Goal: Transaction & Acquisition: Subscribe to service/newsletter

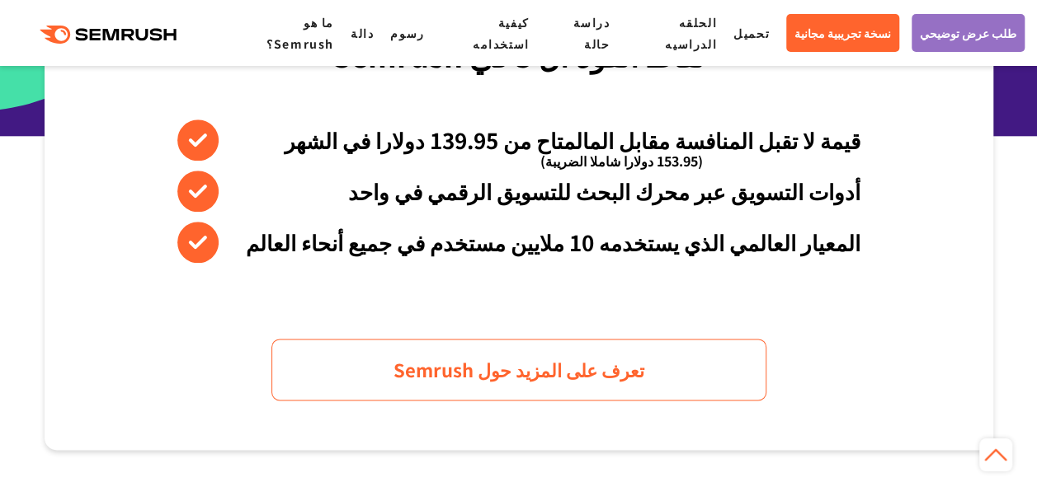
scroll to position [839, 0]
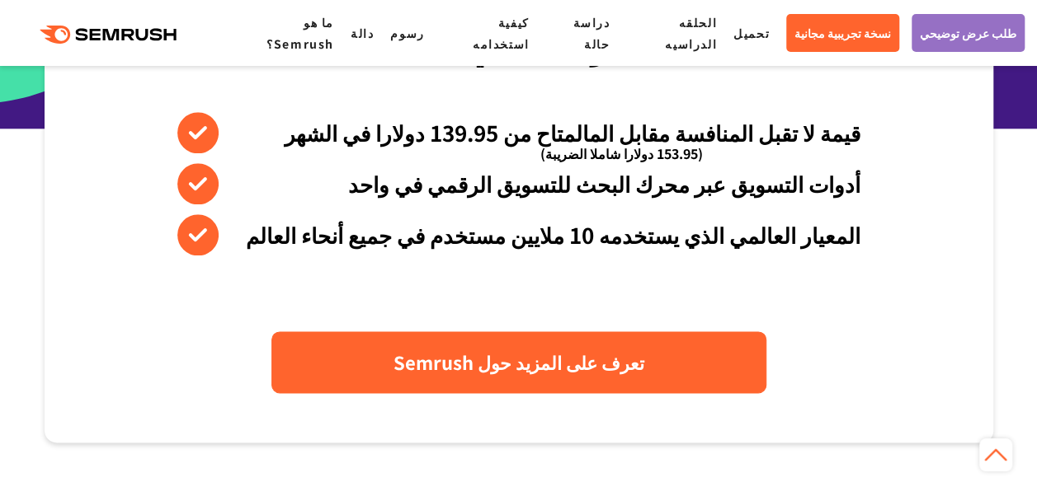
click at [585, 393] on link "تعرف على المزيد حول Semrush" at bounding box center [518, 362] width 495 height 62
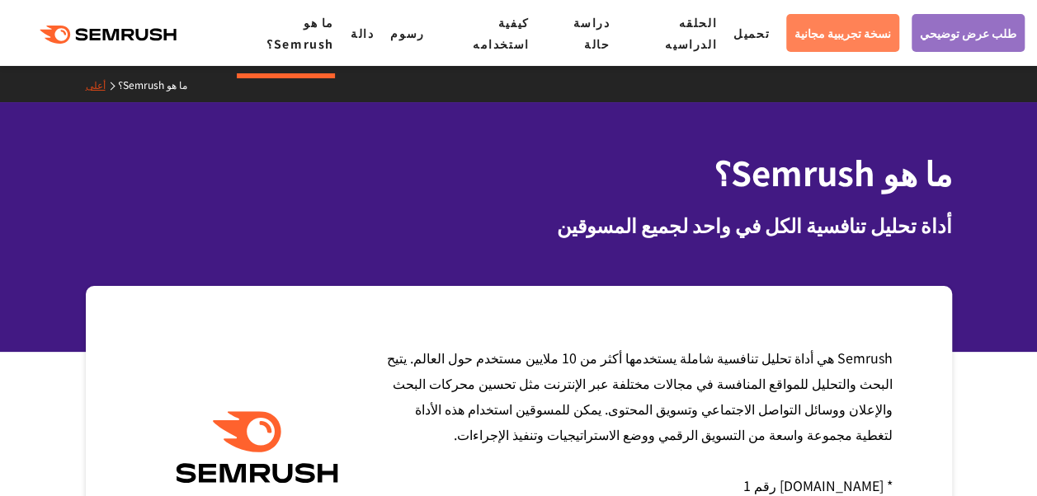
click at [820, 33] on span "نسخة تجريبية مجانية" at bounding box center [842, 33] width 96 height 18
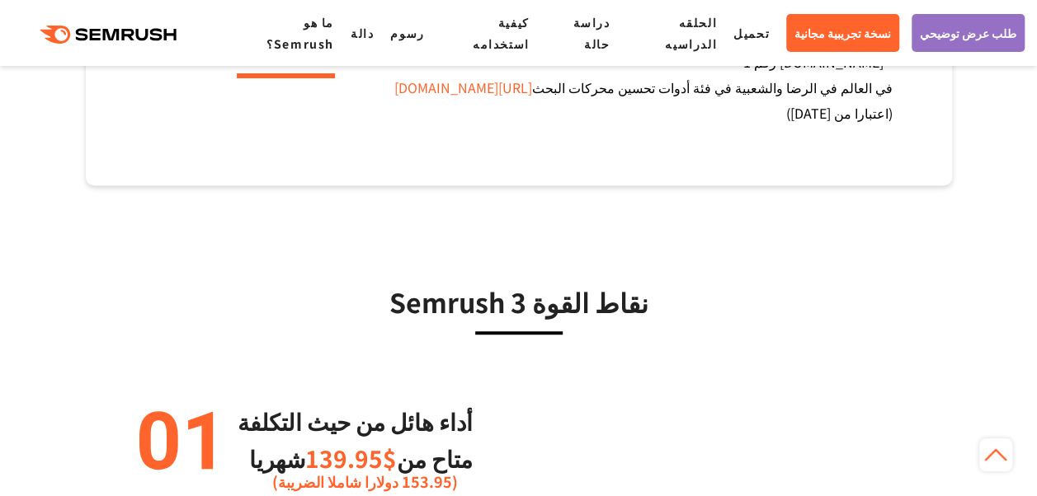
scroll to position [419, 0]
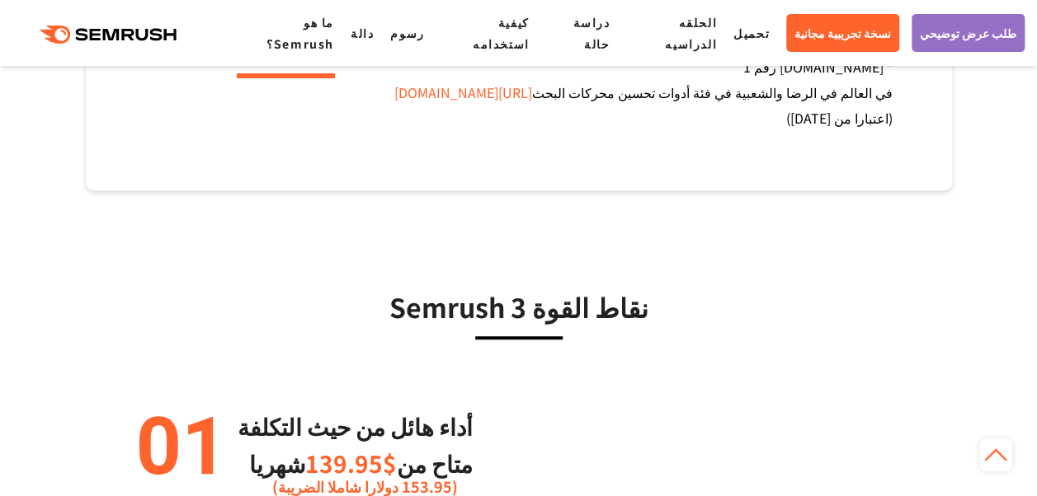
click at [531, 102] on link "[URL][DOMAIN_NAME]" at bounding box center [462, 92] width 138 height 20
